Goal: Task Accomplishment & Management: Complete application form

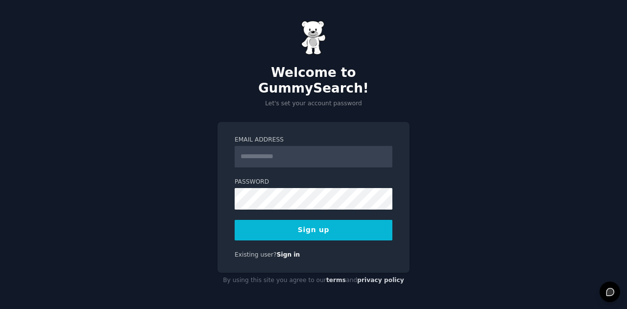
click at [305, 153] on input "Email Address" at bounding box center [313, 157] width 158 height 22
click at [304, 152] on input "Email Address" at bounding box center [313, 157] width 158 height 22
click at [355, 122] on div "Email Address Password 8 or more characters Alphanumeric characters No common p…" at bounding box center [313, 197] width 192 height 151
click at [334, 146] on input "Email Address" at bounding box center [313, 157] width 158 height 22
type input "**********"
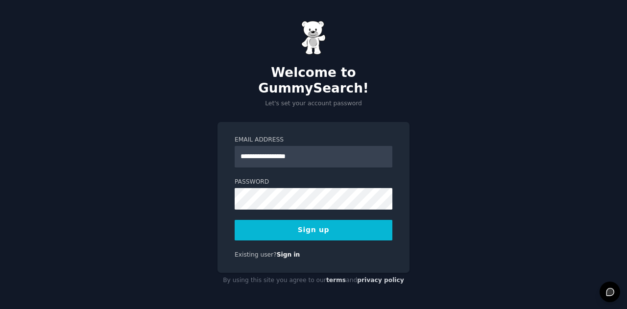
click at [299, 221] on button "Sign up" at bounding box center [313, 230] width 158 height 21
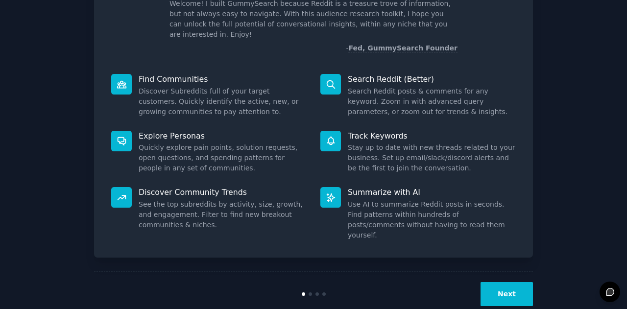
click at [510, 282] on button "Next" at bounding box center [506, 294] width 52 height 24
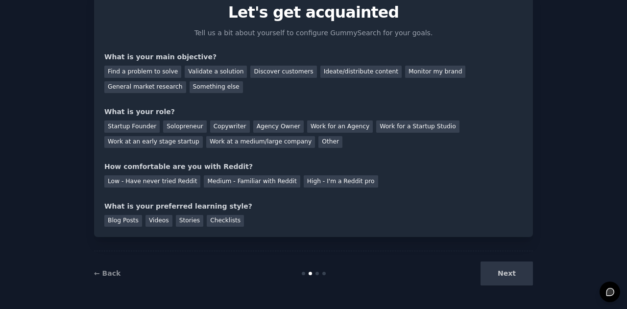
click at [508, 277] on div "Next" at bounding box center [459, 273] width 146 height 24
click at [267, 70] on div "Discover customers" at bounding box center [283, 72] width 66 height 12
click at [405, 71] on div "Monitor my brand" at bounding box center [435, 72] width 60 height 12
click at [186, 81] on div "General market research" at bounding box center [145, 87] width 82 height 12
click at [139, 127] on div "Startup Founder" at bounding box center [131, 126] width 55 height 12
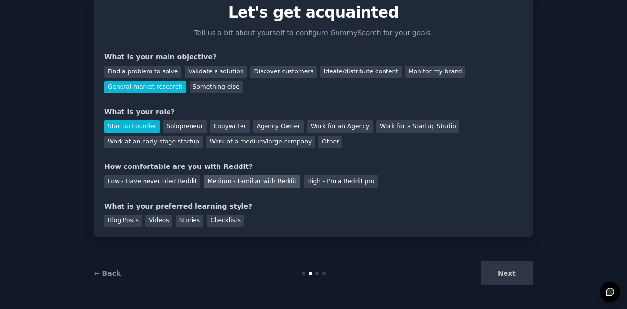
click at [230, 182] on div "Medium - Familiar with Reddit" at bounding box center [252, 181] width 96 height 12
click at [229, 219] on div "Checklists" at bounding box center [225, 221] width 37 height 12
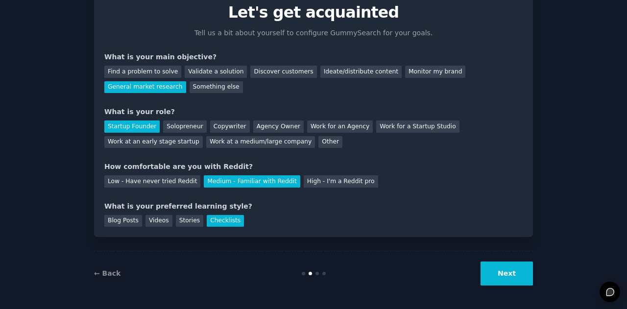
click at [504, 274] on button "Next" at bounding box center [506, 273] width 52 height 24
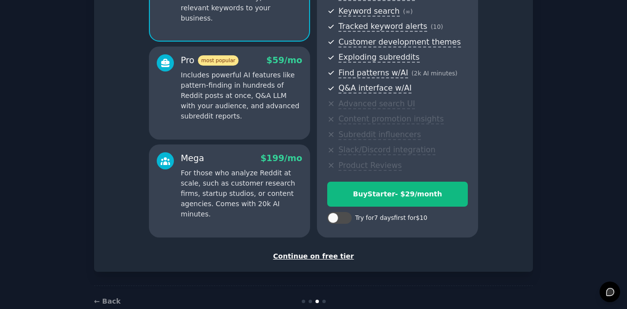
scroll to position [41, 0]
click at [298, 254] on div "Continue on free tier" at bounding box center [313, 256] width 418 height 10
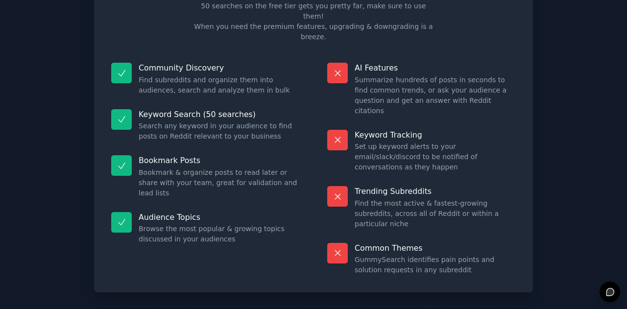
scroll to position [72, 0]
